Goal: Browse casually

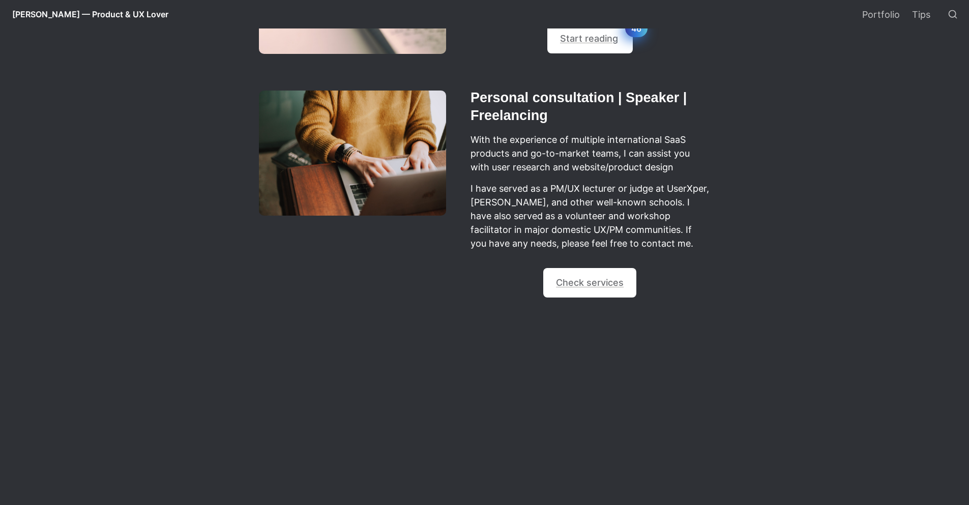
scroll to position [933, 0]
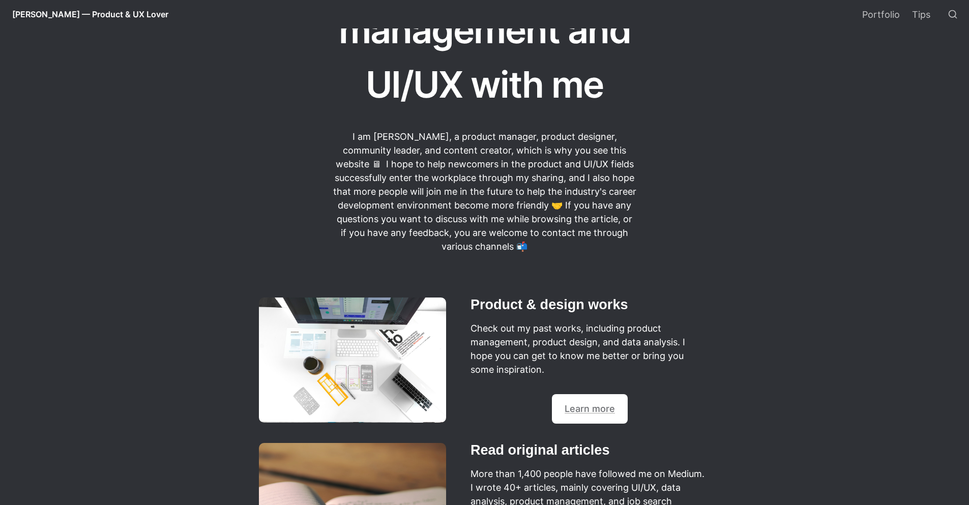
scroll to position [495, 0]
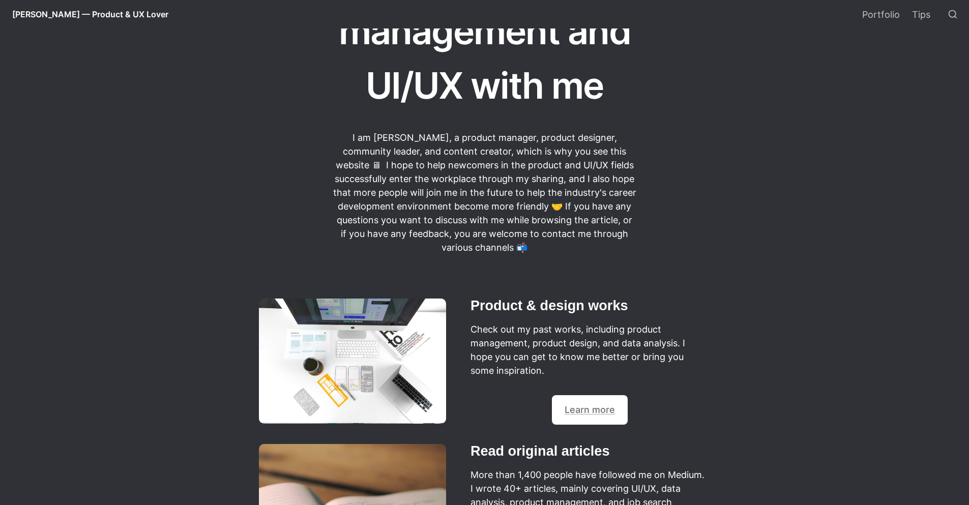
scroll to position [454, 0]
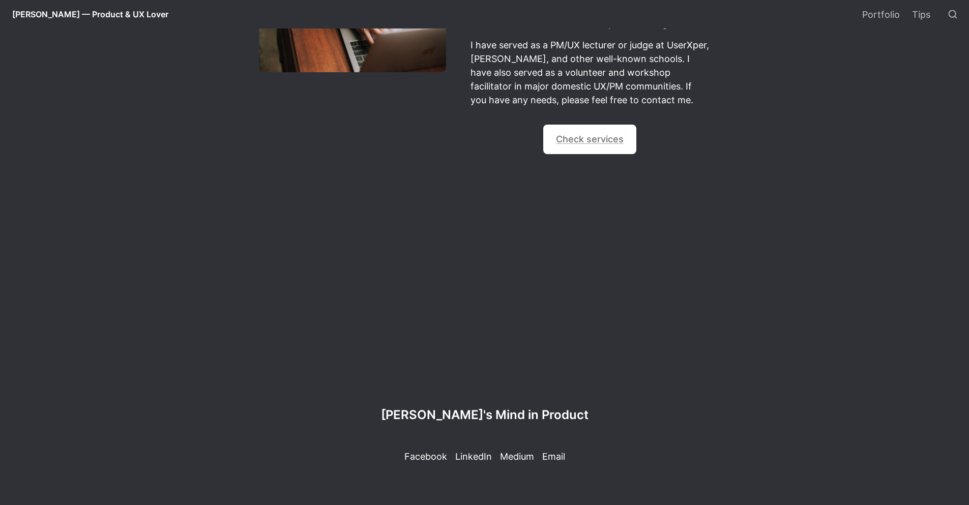
scroll to position [399, 0]
